Goal: Information Seeking & Learning: Understand process/instructions

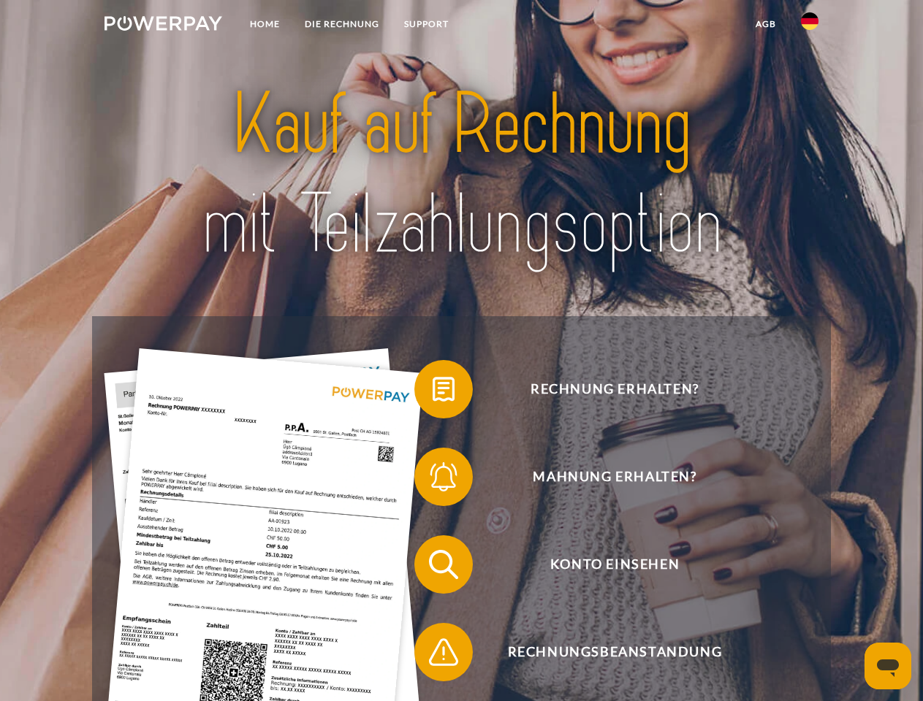
click at [163, 26] on img at bounding box center [163, 23] width 118 height 15
click at [810, 26] on img at bounding box center [810, 21] width 18 height 18
click at [765, 24] on link "agb" at bounding box center [765, 24] width 45 height 26
click at [433, 392] on span at bounding box center [421, 389] width 73 height 73
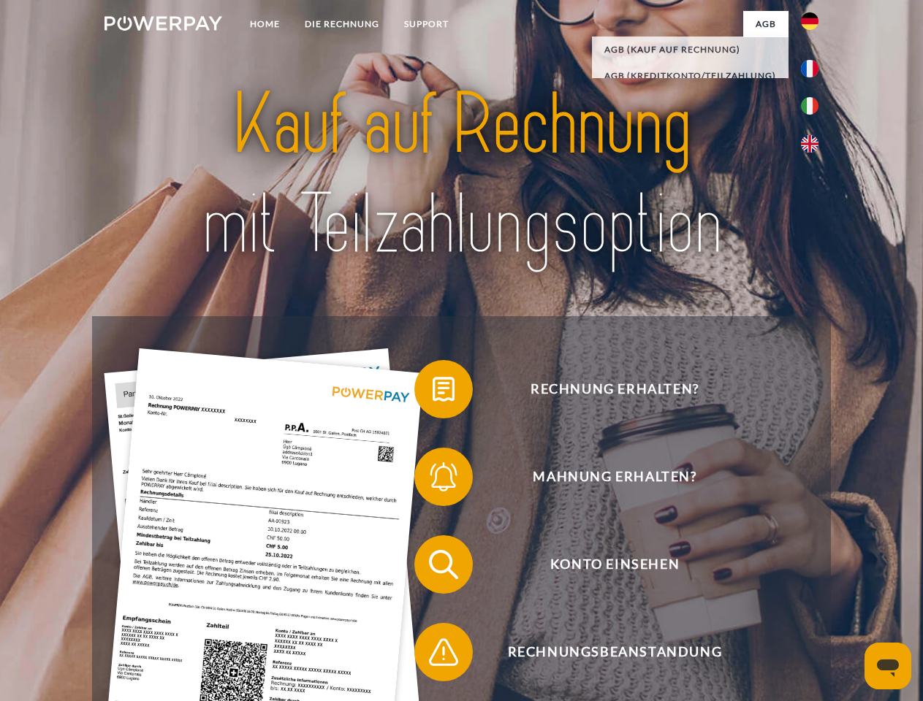
click at [433, 480] on span at bounding box center [421, 477] width 73 height 73
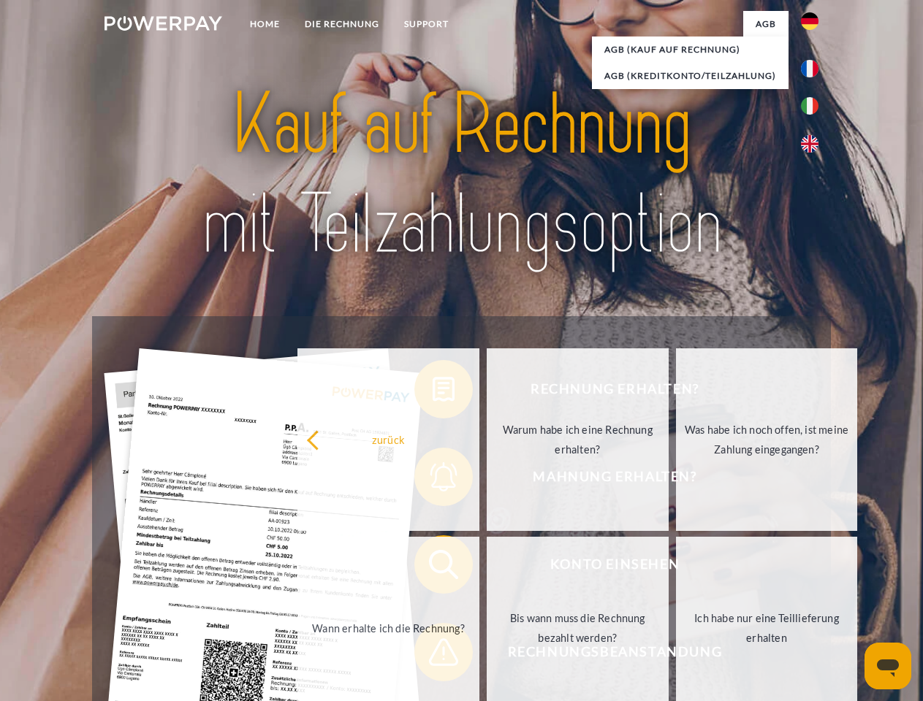
click at [487, 568] on link "Bis wann muss die Rechnung bezahlt werden?" at bounding box center [578, 628] width 182 height 183
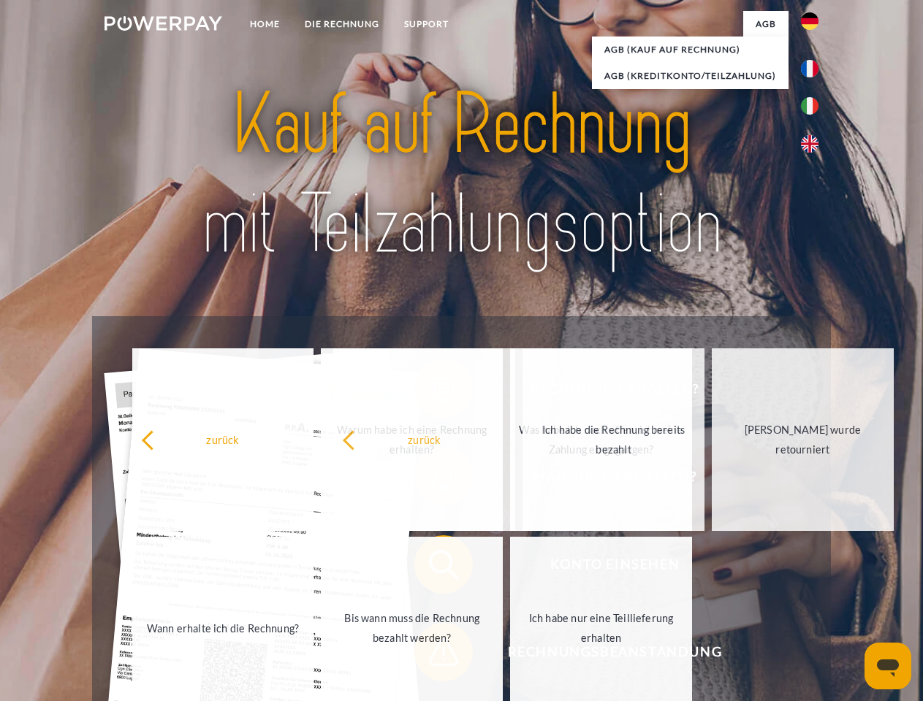
click at [433, 655] on span at bounding box center [421, 652] width 73 height 73
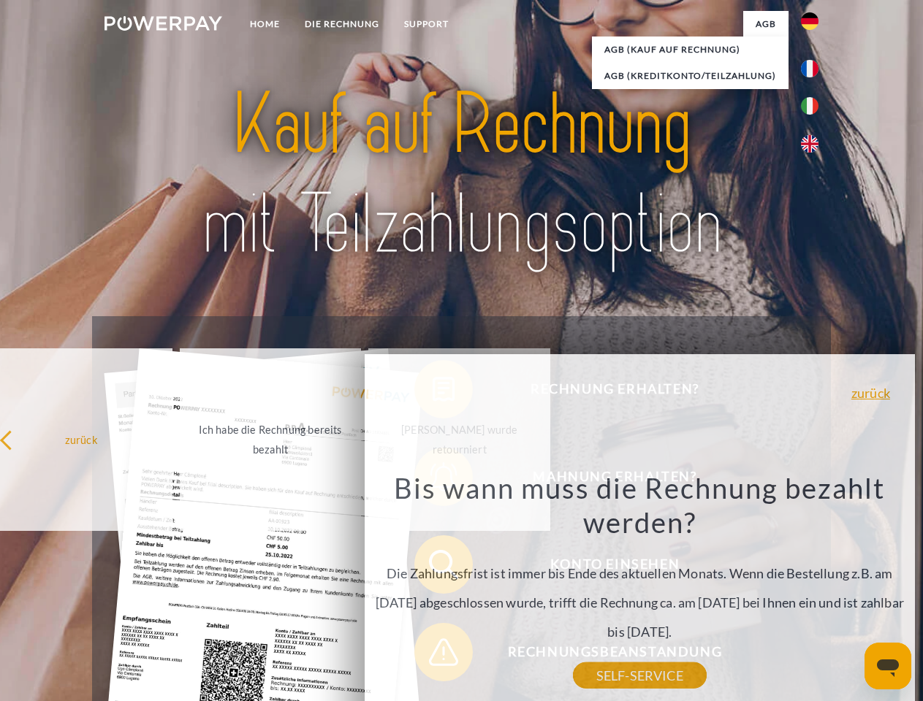
click at [888, 666] on icon "Messaging-Fenster öffnen" at bounding box center [888, 669] width 22 height 18
